Goal: Find specific page/section: Locate a particular part of the current website

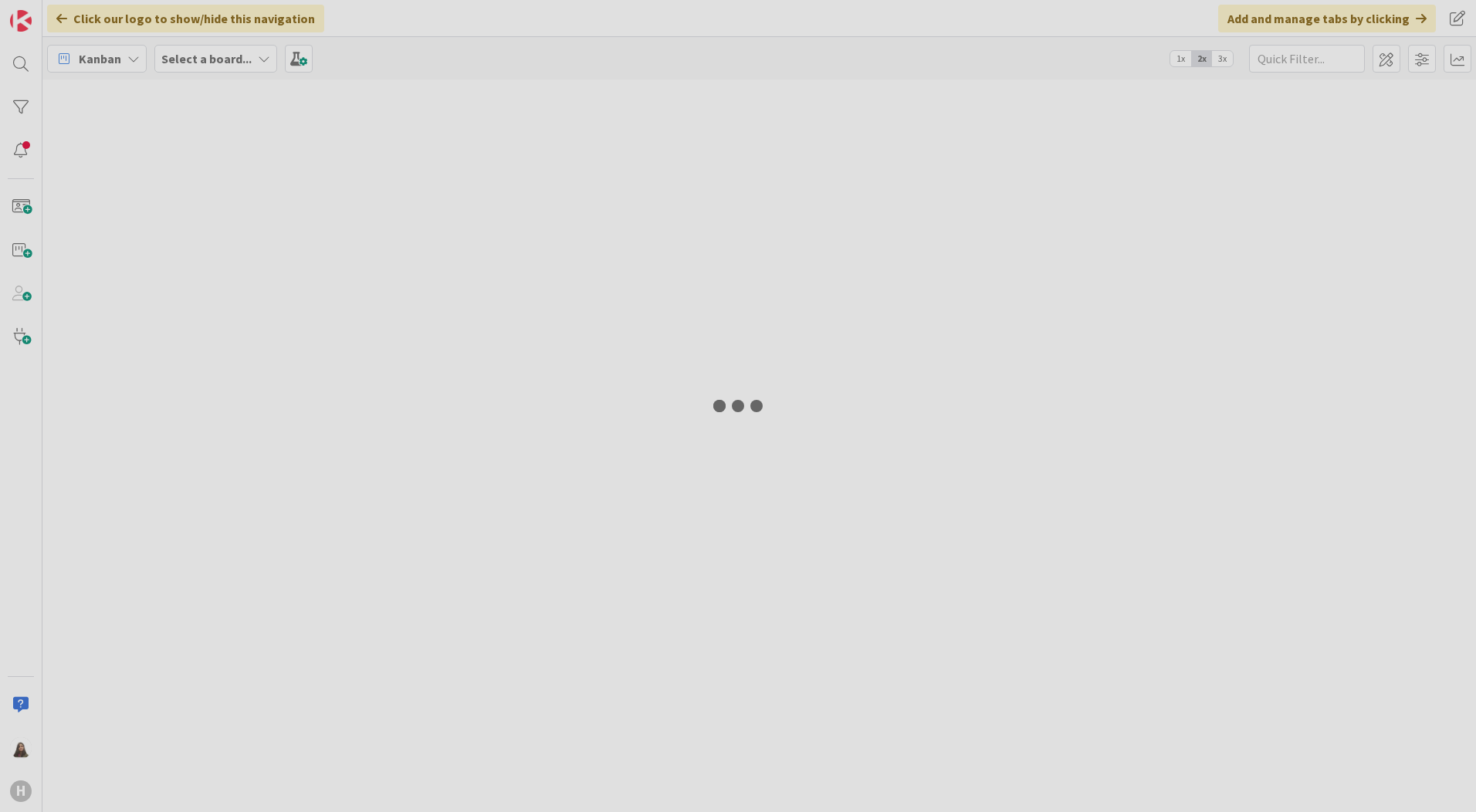
type input "desktop"
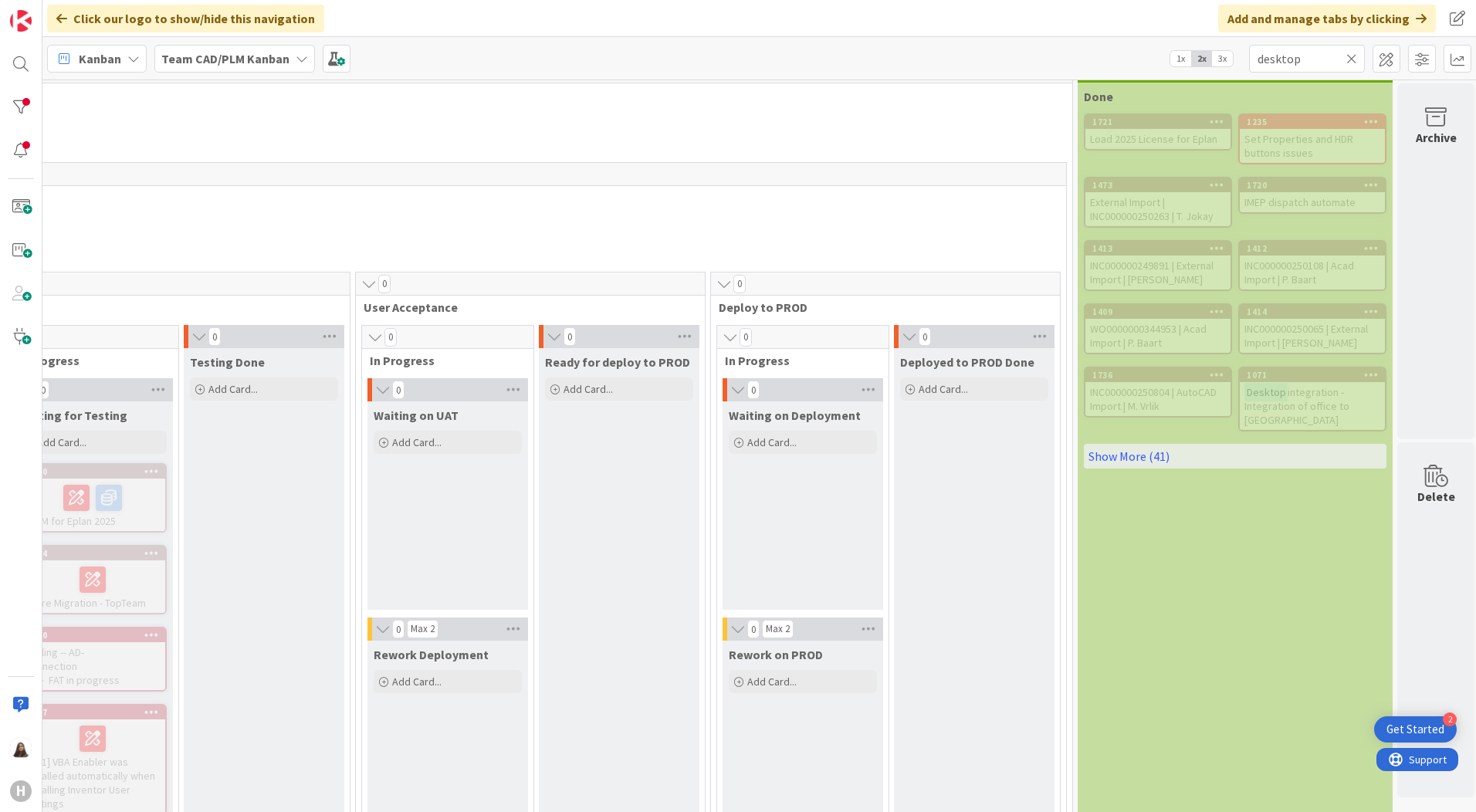
scroll to position [0, 1328]
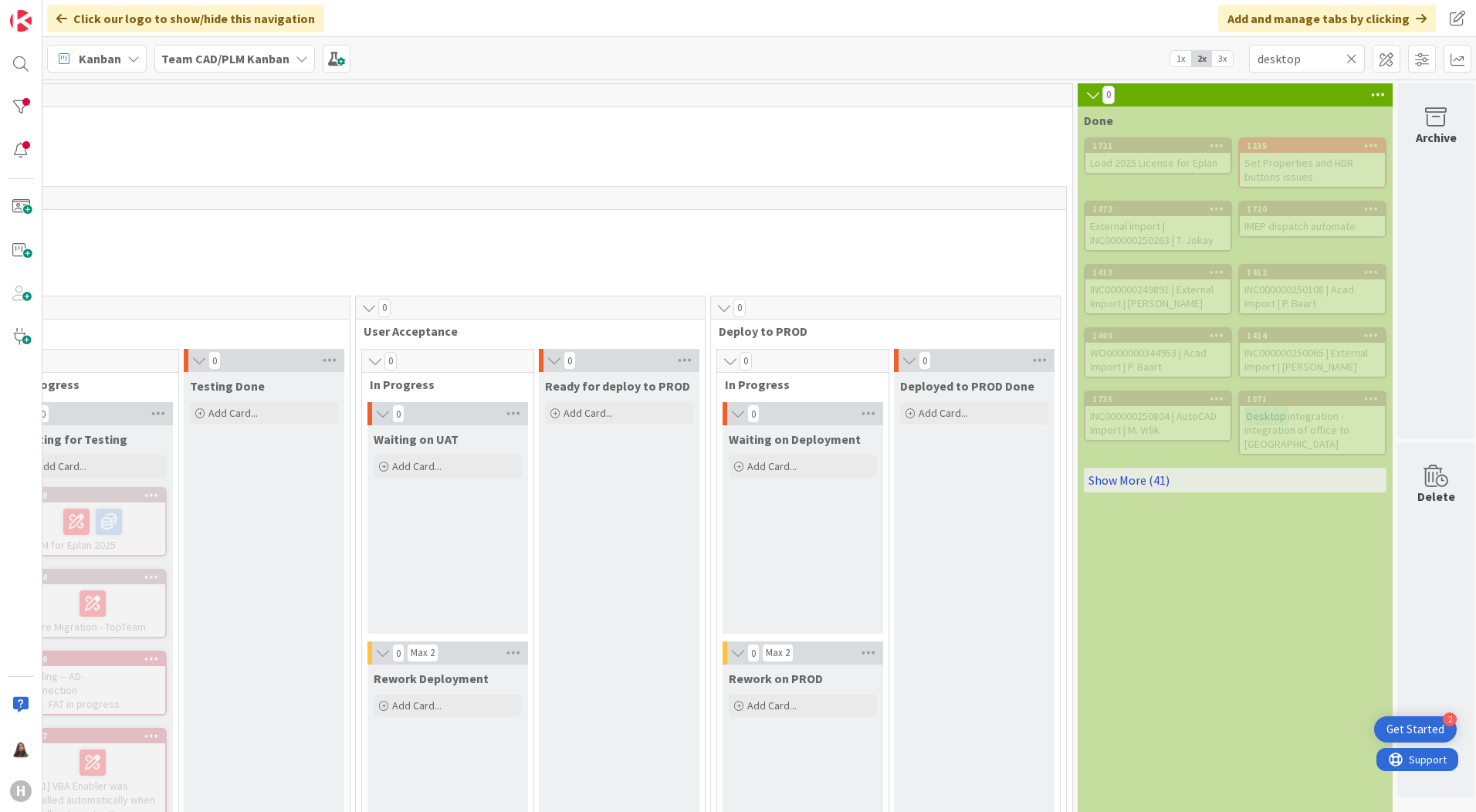
click at [1162, 477] on link "Show More (41)" at bounding box center [1236, 480] width 303 height 25
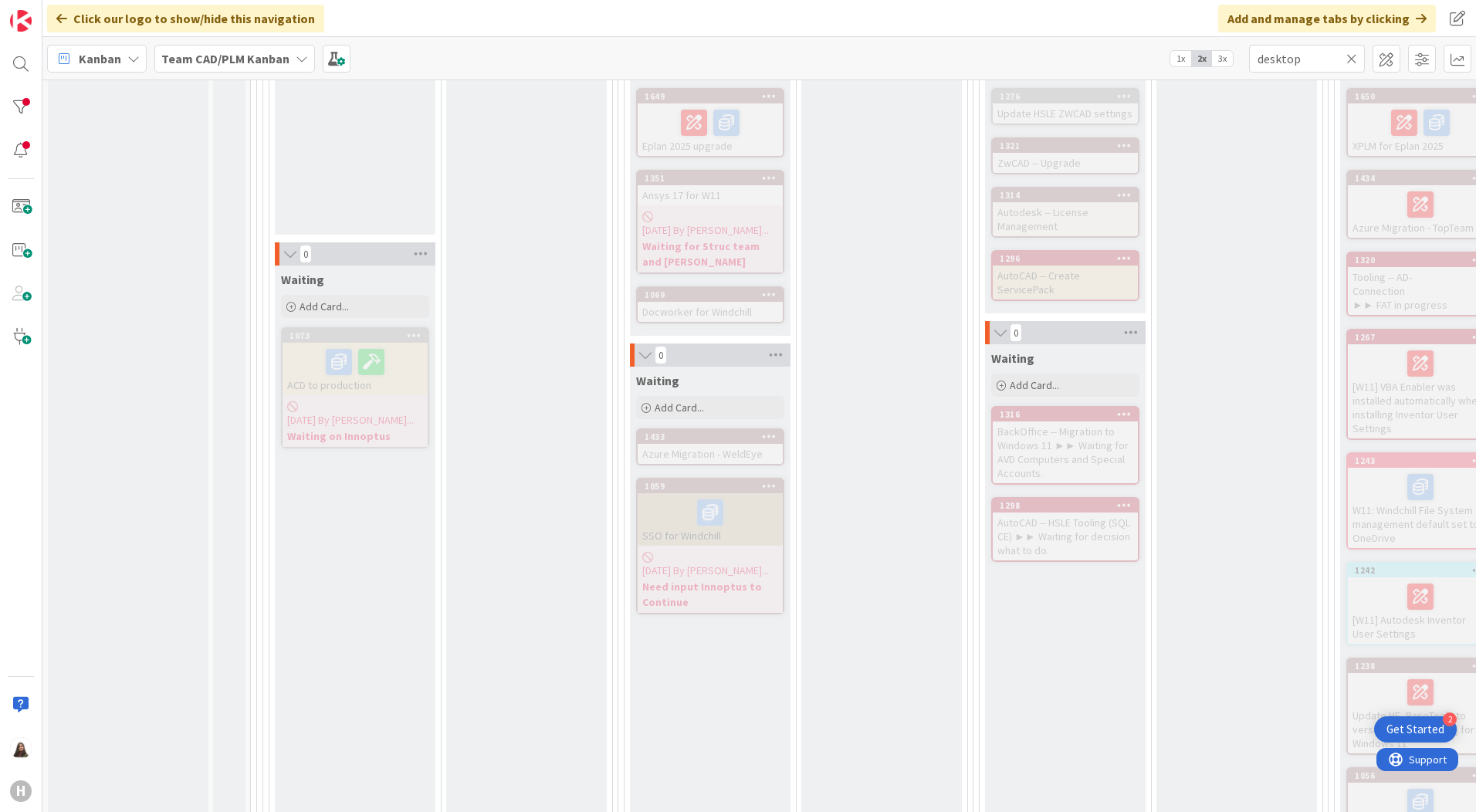
scroll to position [386, 0]
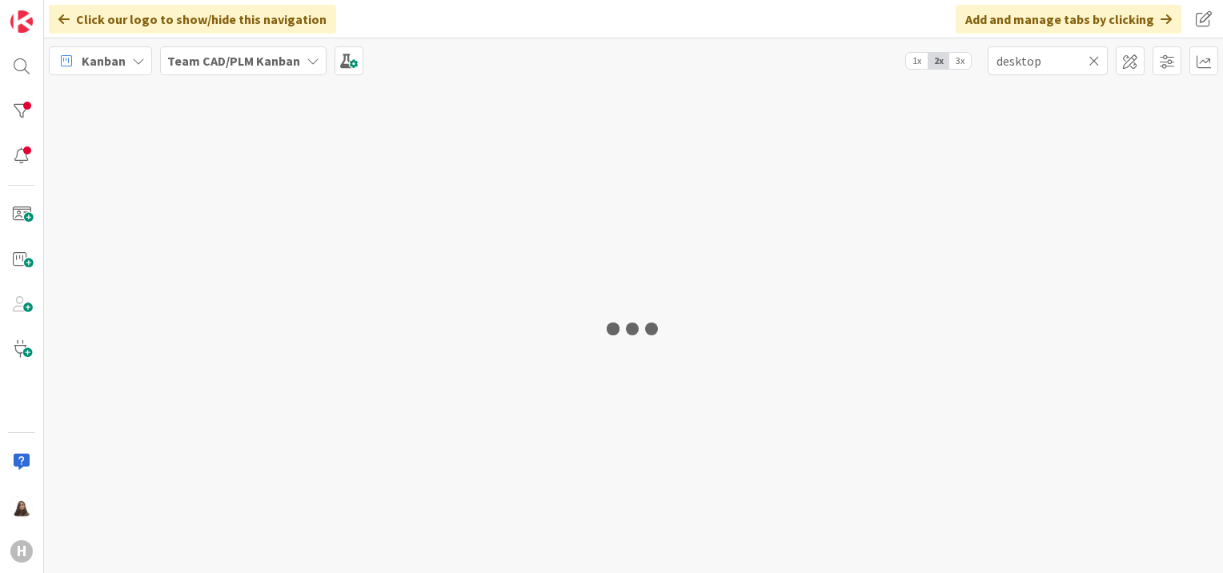
type input "desktop"
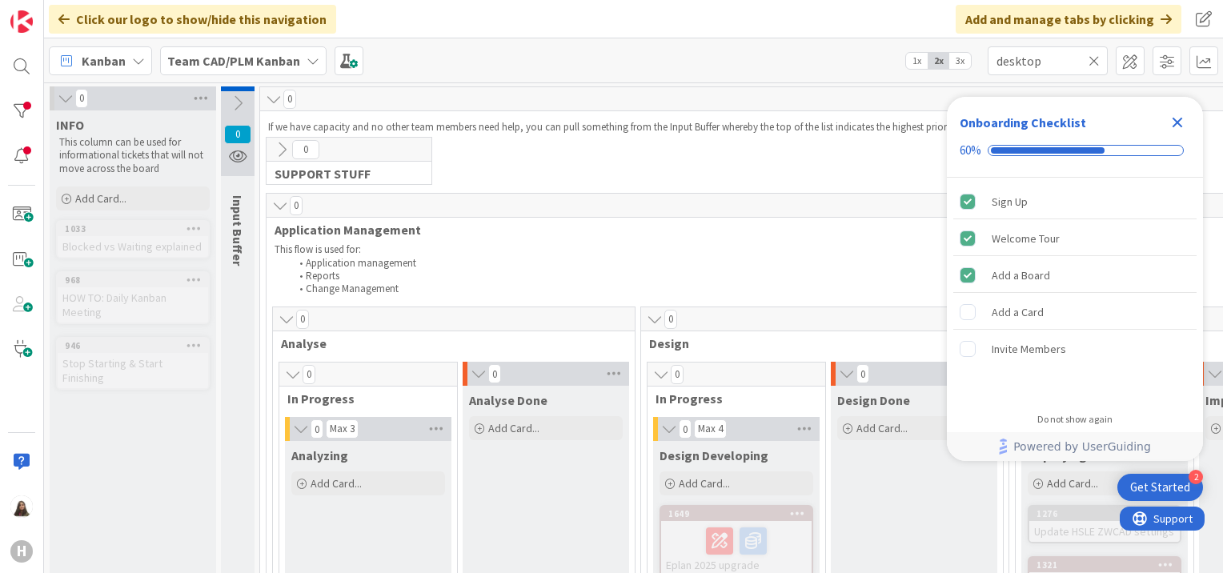
click at [1178, 119] on icon "Close Checklist" at bounding box center [1177, 123] width 10 height 10
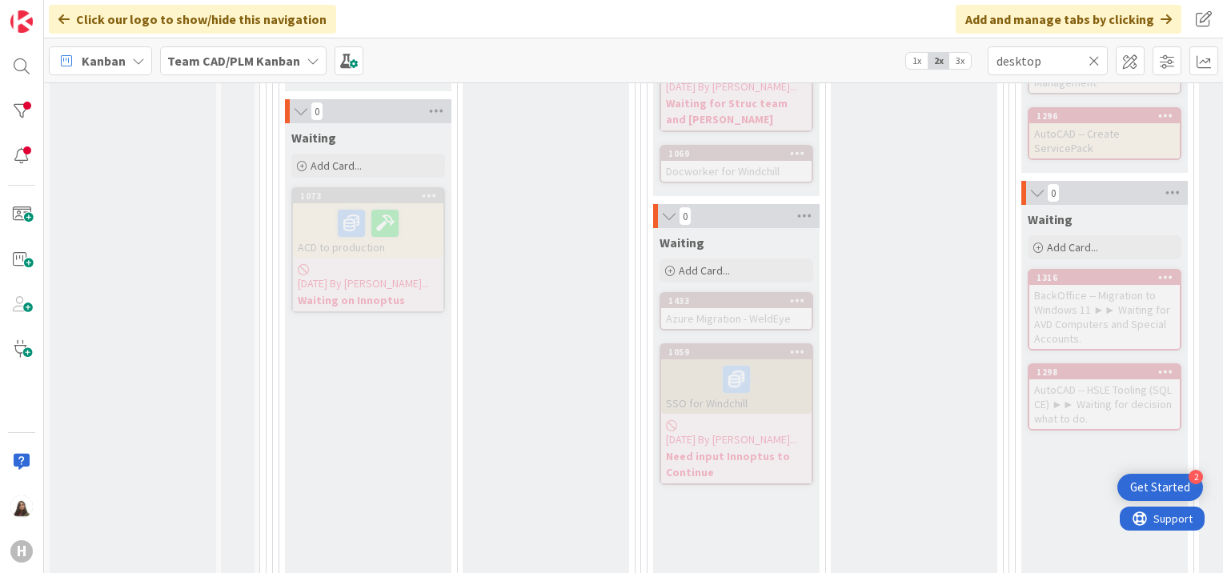
scroll to position [558, 0]
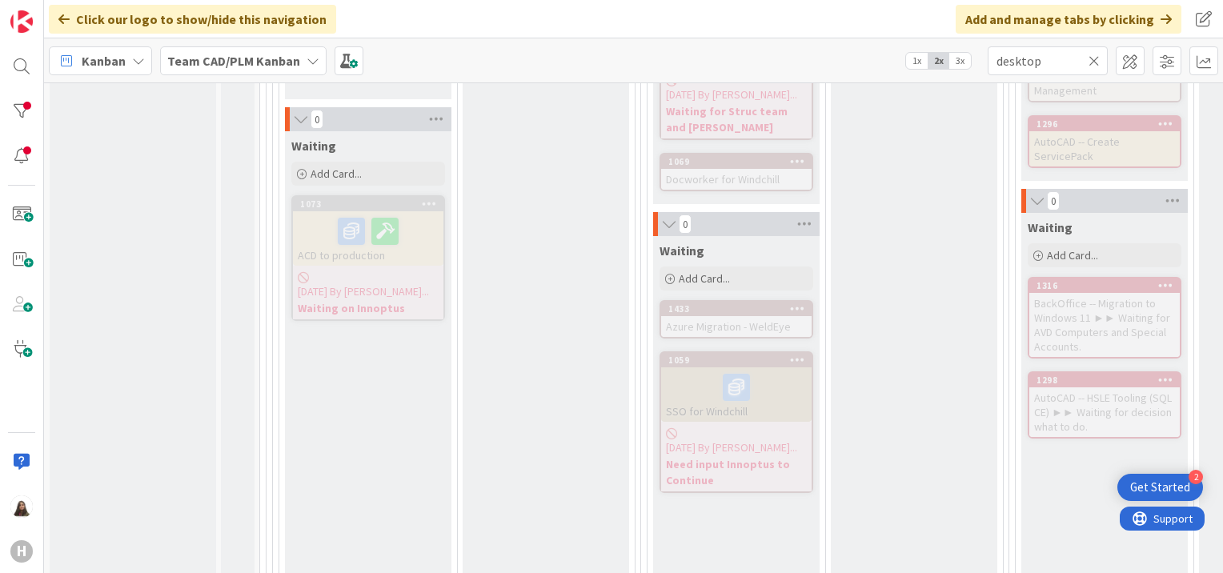
click at [311, 58] on icon at bounding box center [313, 60] width 13 height 13
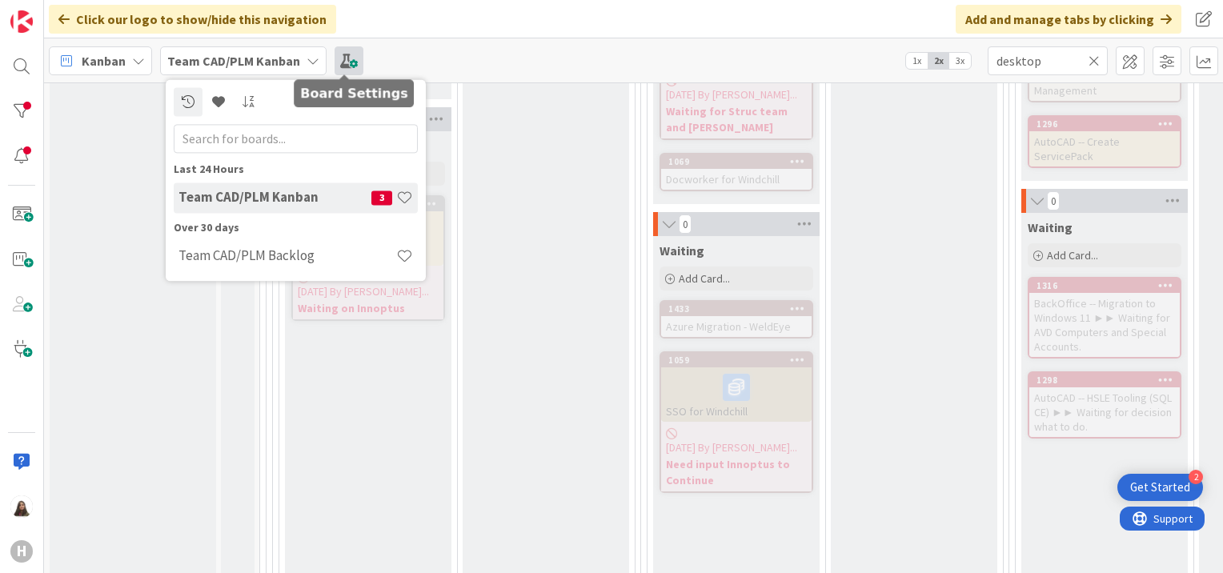
click at [350, 66] on span at bounding box center [349, 60] width 29 height 29
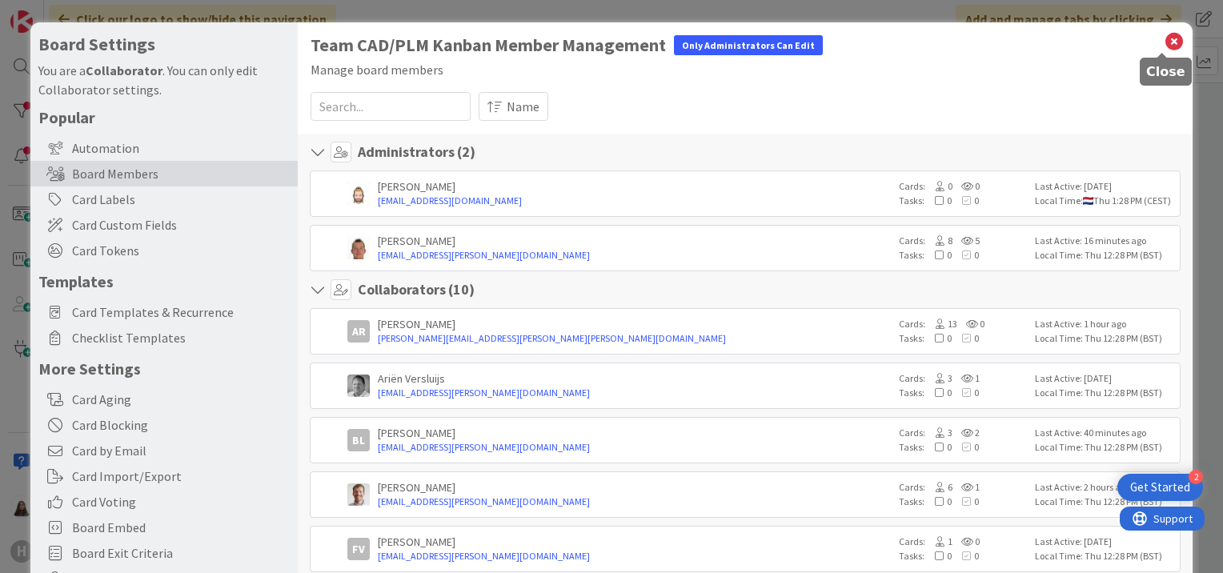
click at [1164, 44] on icon at bounding box center [1174, 41] width 21 height 22
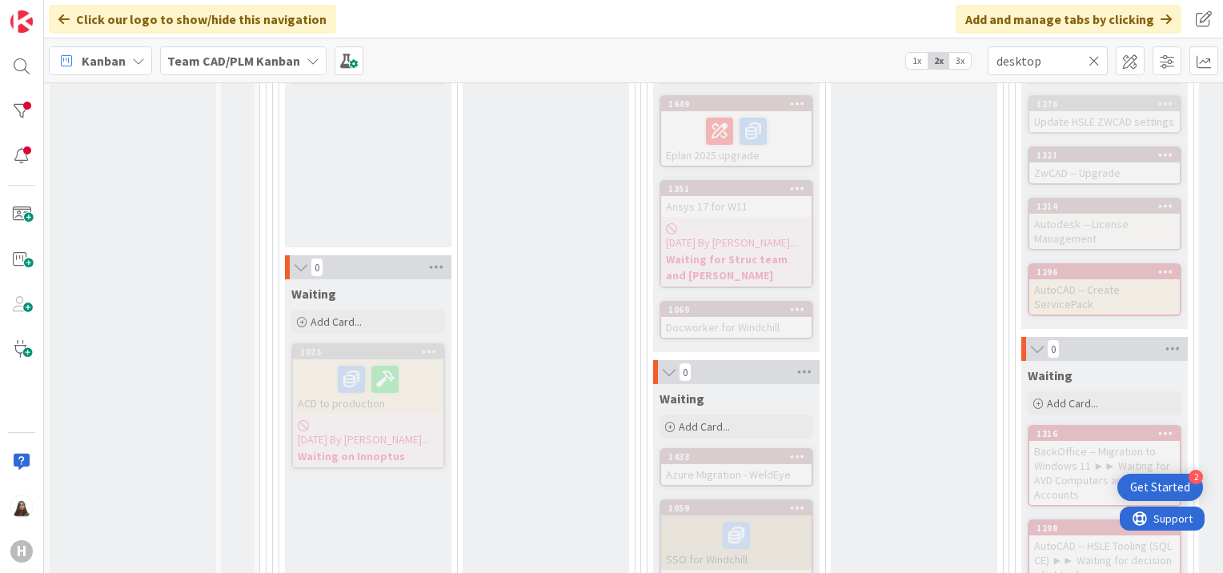
scroll to position [0, 0]
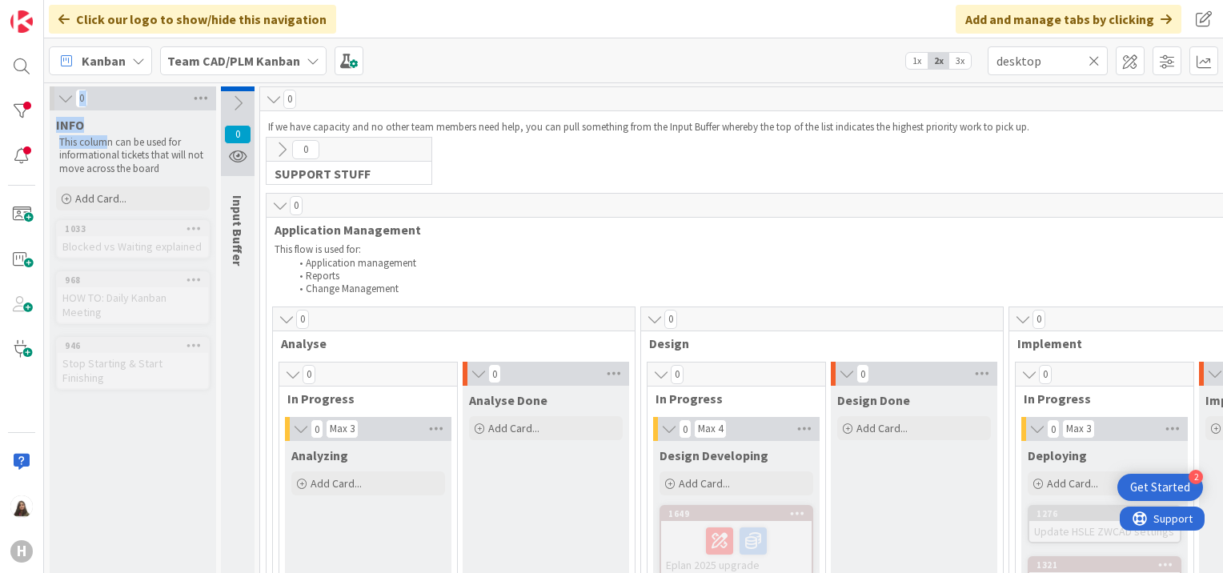
drag, startPoint x: 106, startPoint y: 146, endPoint x: 64, endPoint y: 95, distance: 65.9
click at [64, 95] on icon at bounding box center [66, 98] width 18 height 16
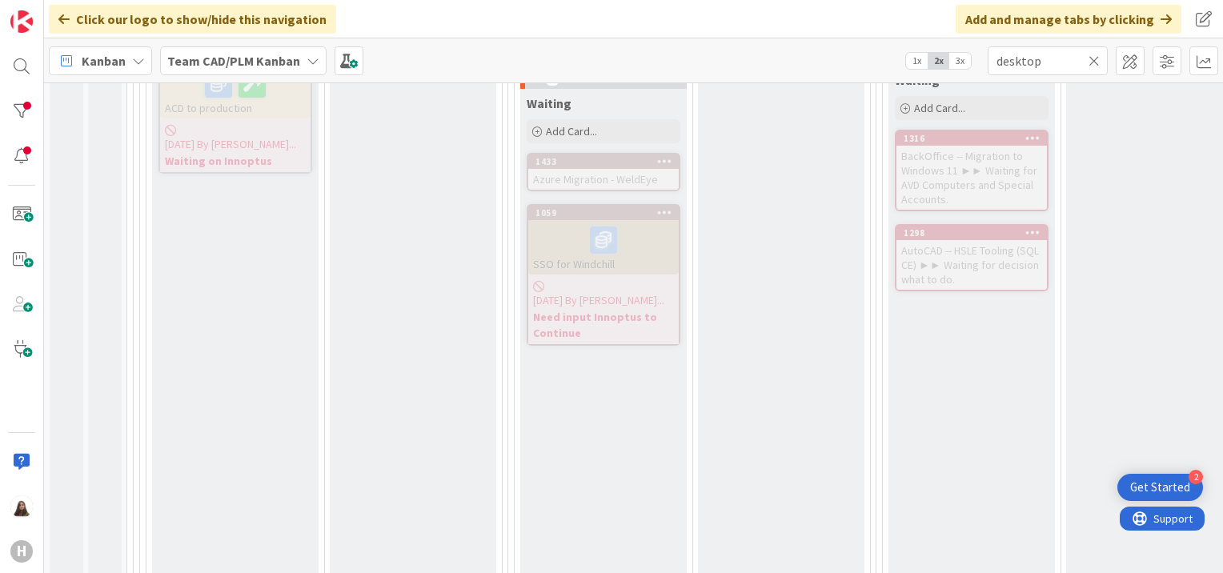
scroll to position [648, 0]
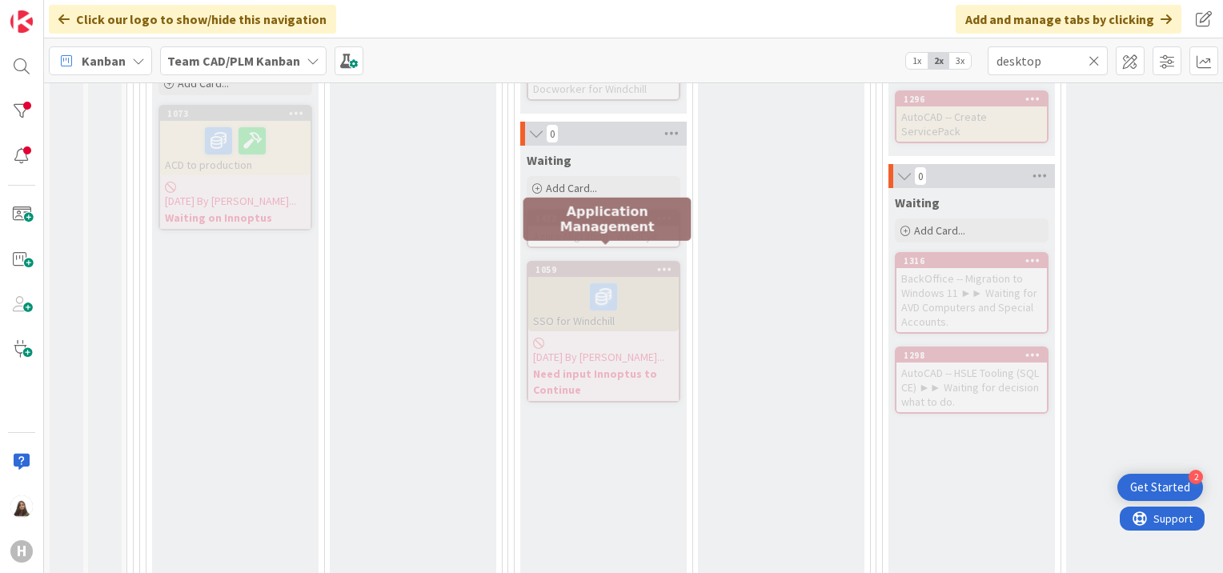
click at [635, 264] on div "1059" at bounding box center [606, 269] width 143 height 11
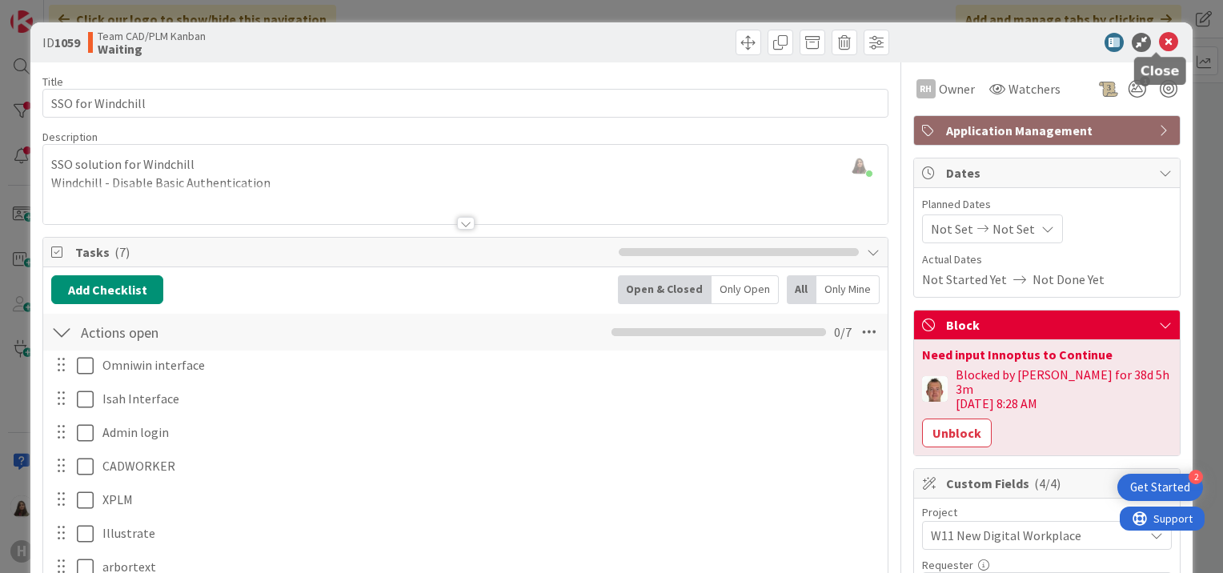
click at [1159, 35] on icon at bounding box center [1168, 42] width 19 height 19
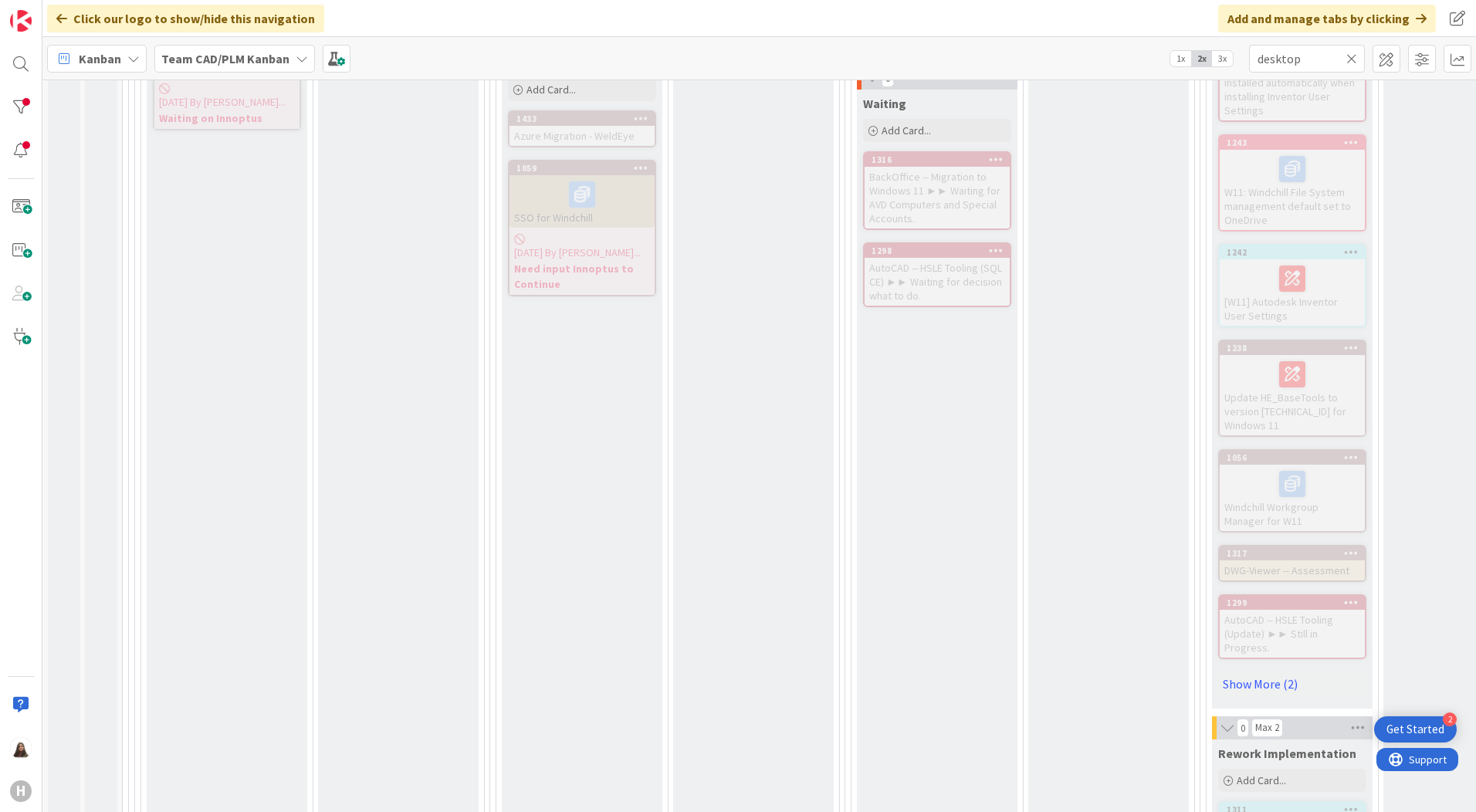
scroll to position [625, 0]
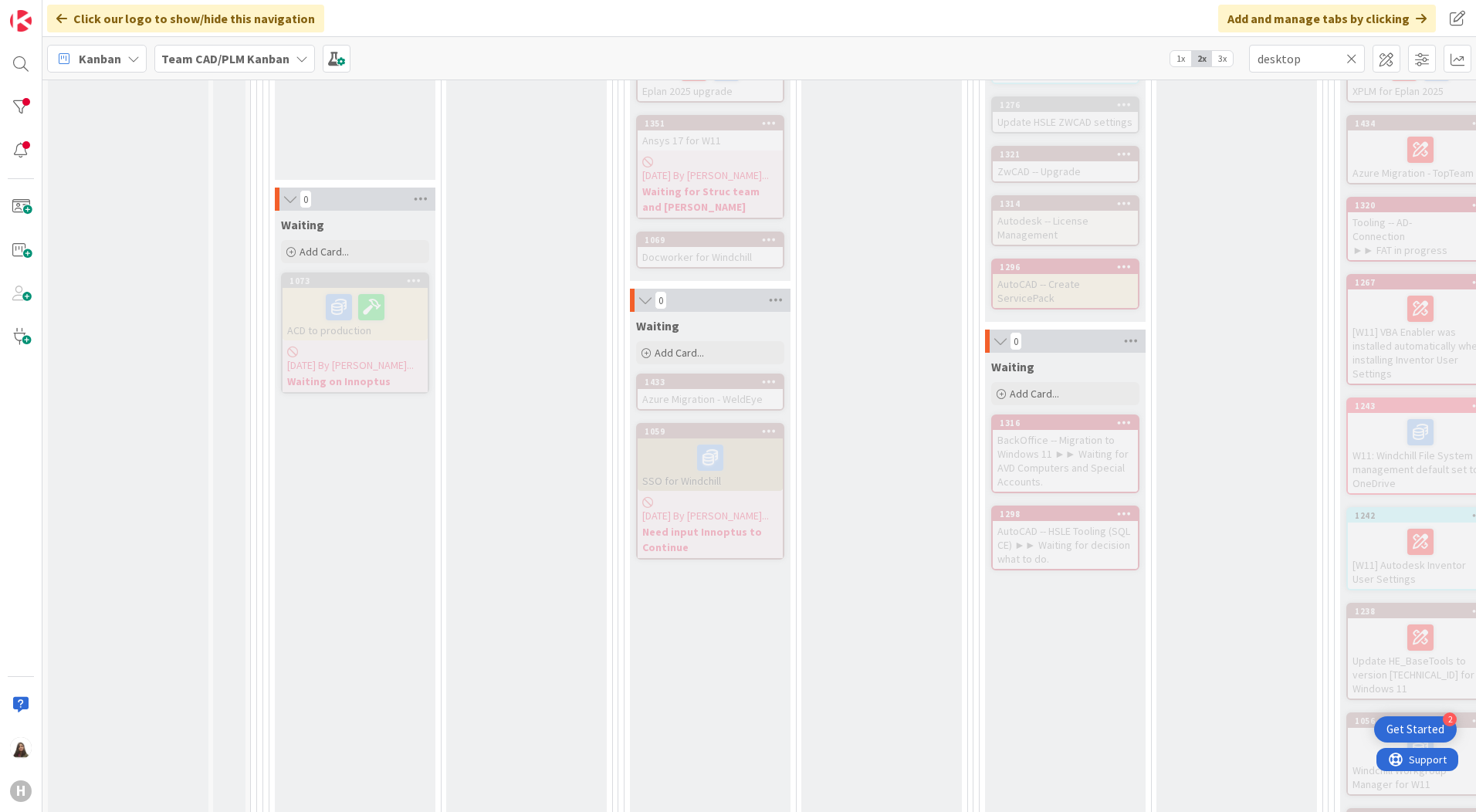
scroll to position [463, 0]
